Goal: Obtain resource: Download file/media

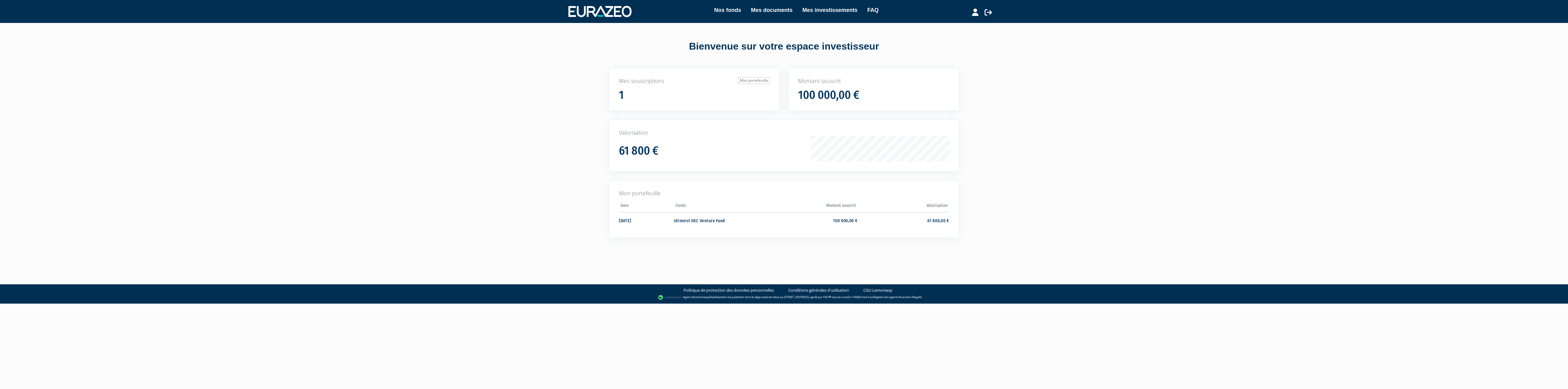
click at [642, 151] on h1 "61 800 €" at bounding box center [639, 151] width 39 height 13
click at [748, 80] on link "Mon portefeuille" at bounding box center [754, 81] width 32 height 7
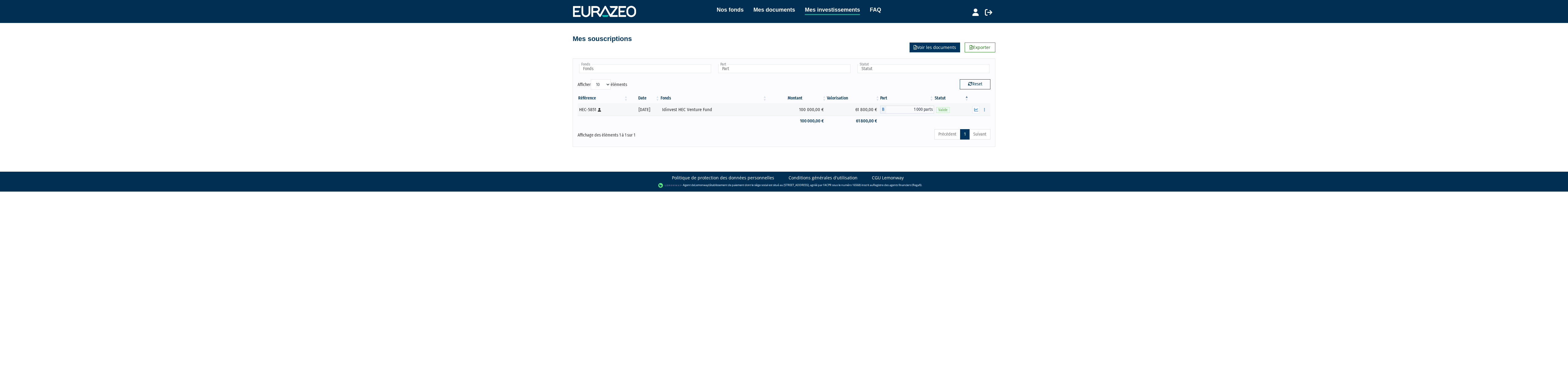
click at [932, 45] on link "Voir les documents" at bounding box center [934, 48] width 50 height 10
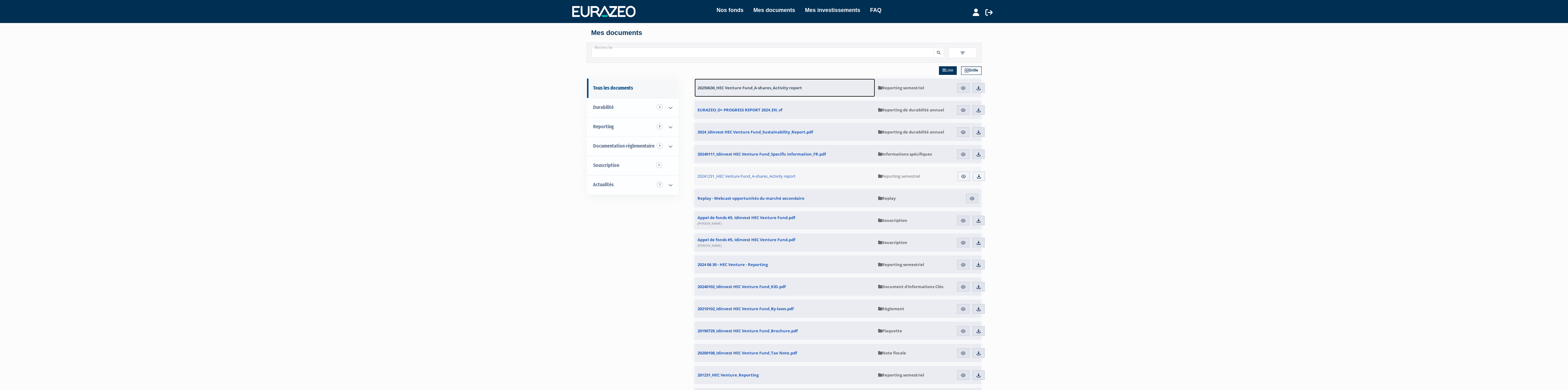
click at [783, 87] on span "20250630_HEC Venture Fund_A-shares_Activity report" at bounding box center [749, 88] width 105 height 6
